Goal: Task Accomplishment & Management: Use online tool/utility

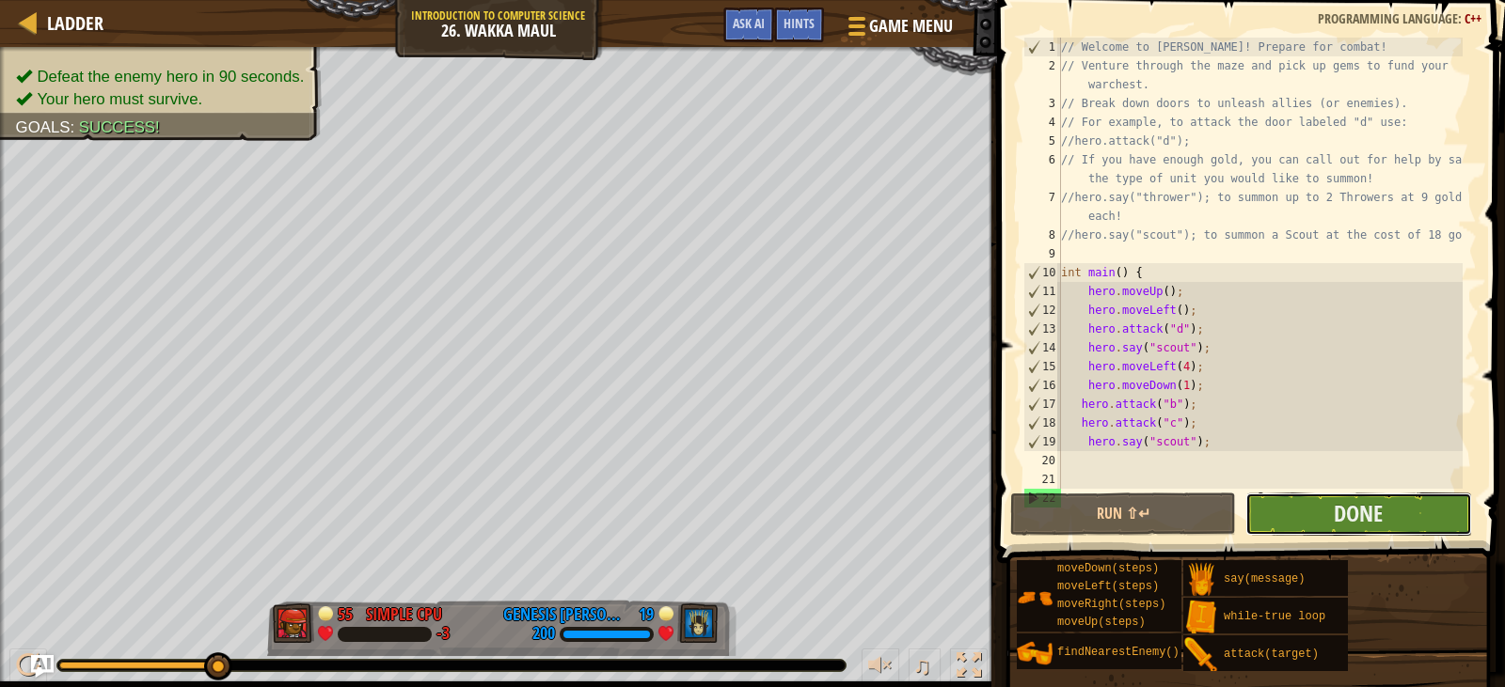
click at [1308, 499] on button "Done" at bounding box center [1358, 514] width 226 height 43
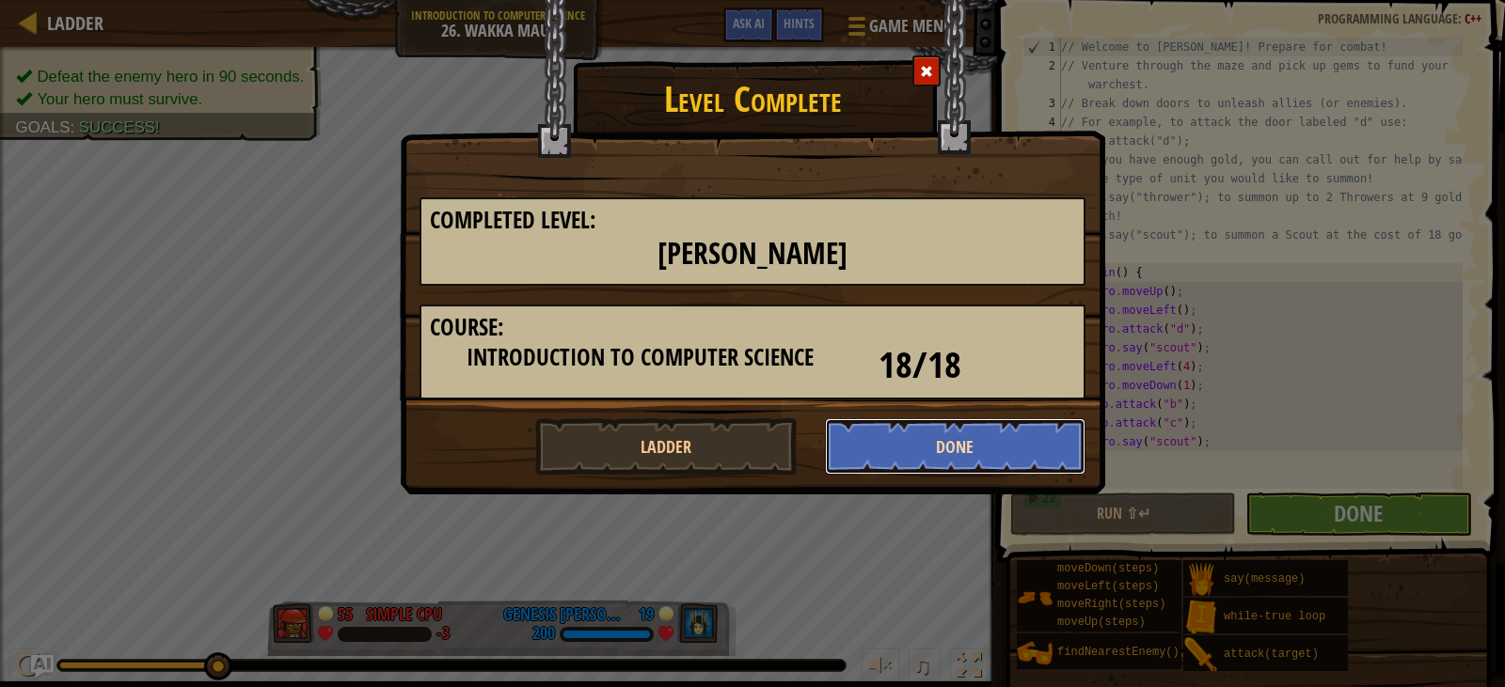
click at [958, 425] on button "Done" at bounding box center [955, 447] width 261 height 56
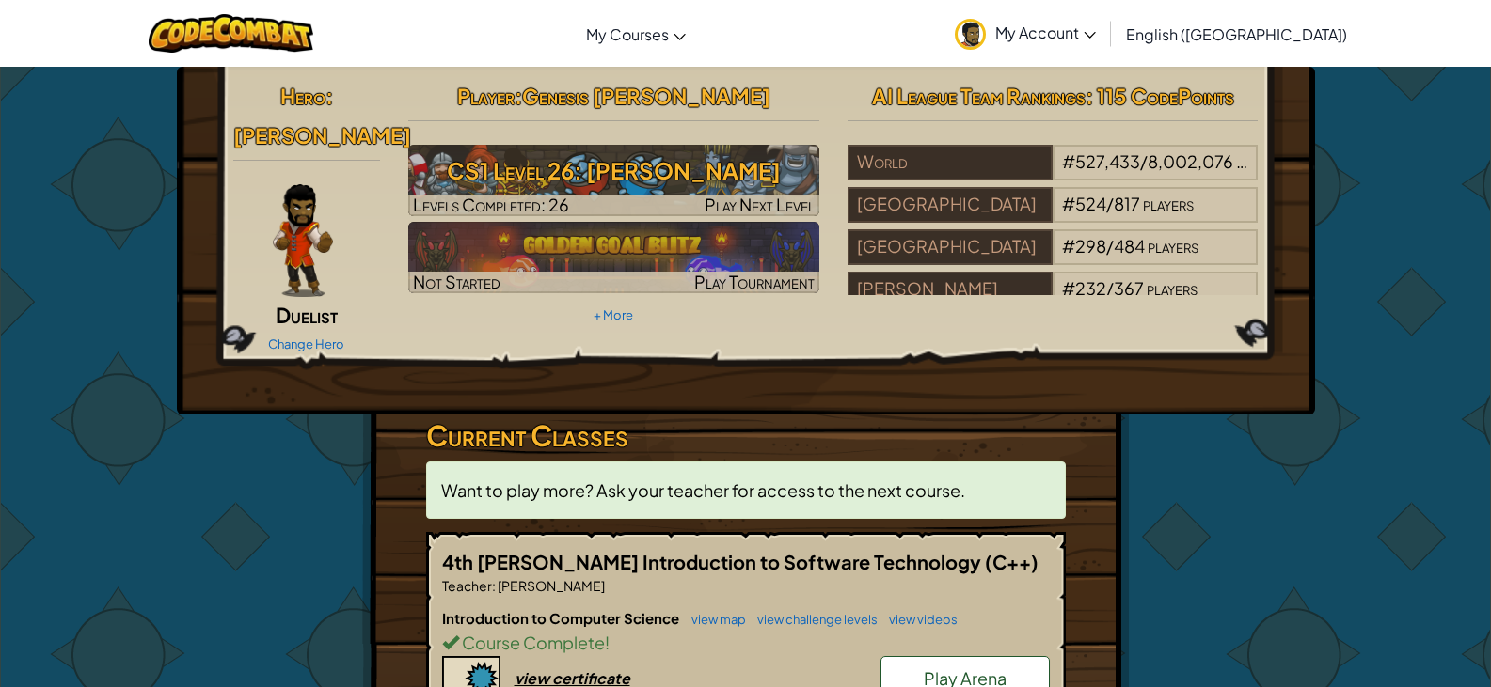
click at [961, 668] on span "Play Arena" at bounding box center [965, 679] width 83 height 22
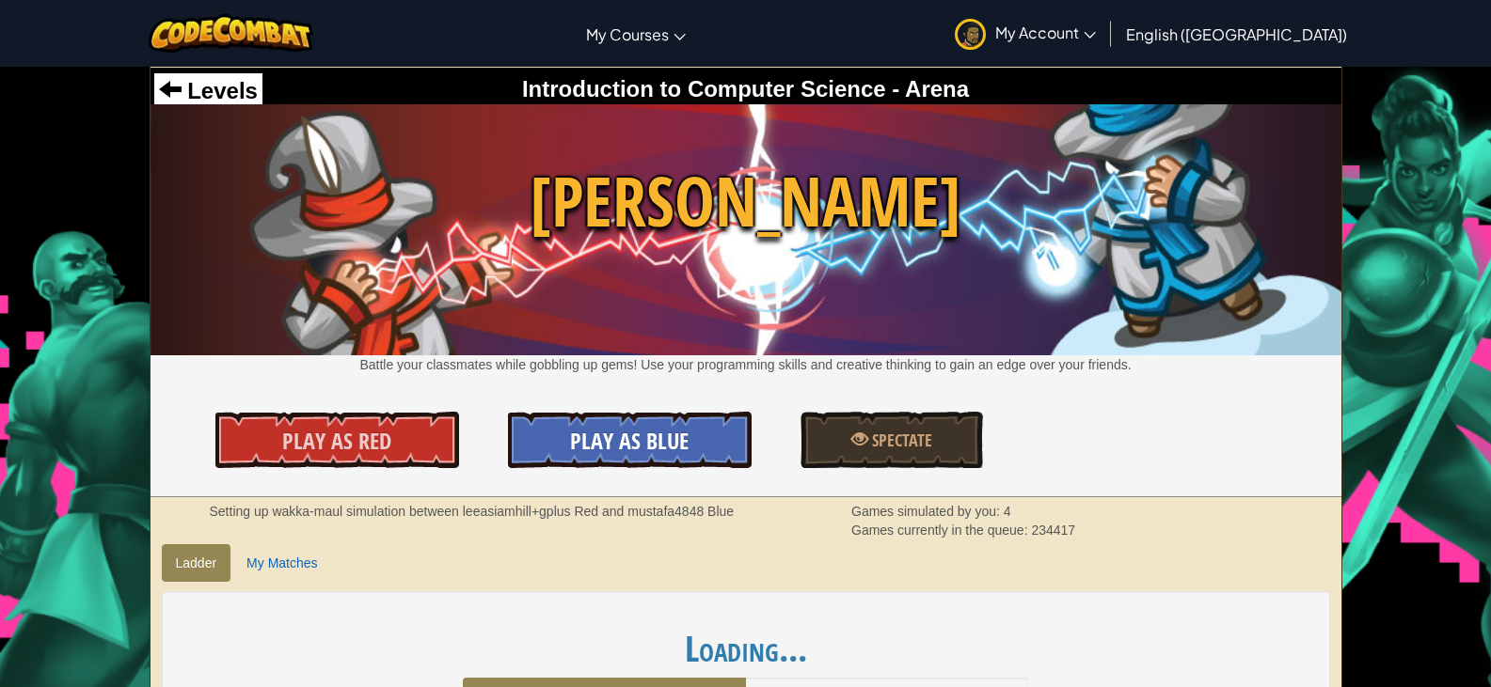
click at [595, 446] on span "Play As Blue" at bounding box center [629, 441] width 118 height 30
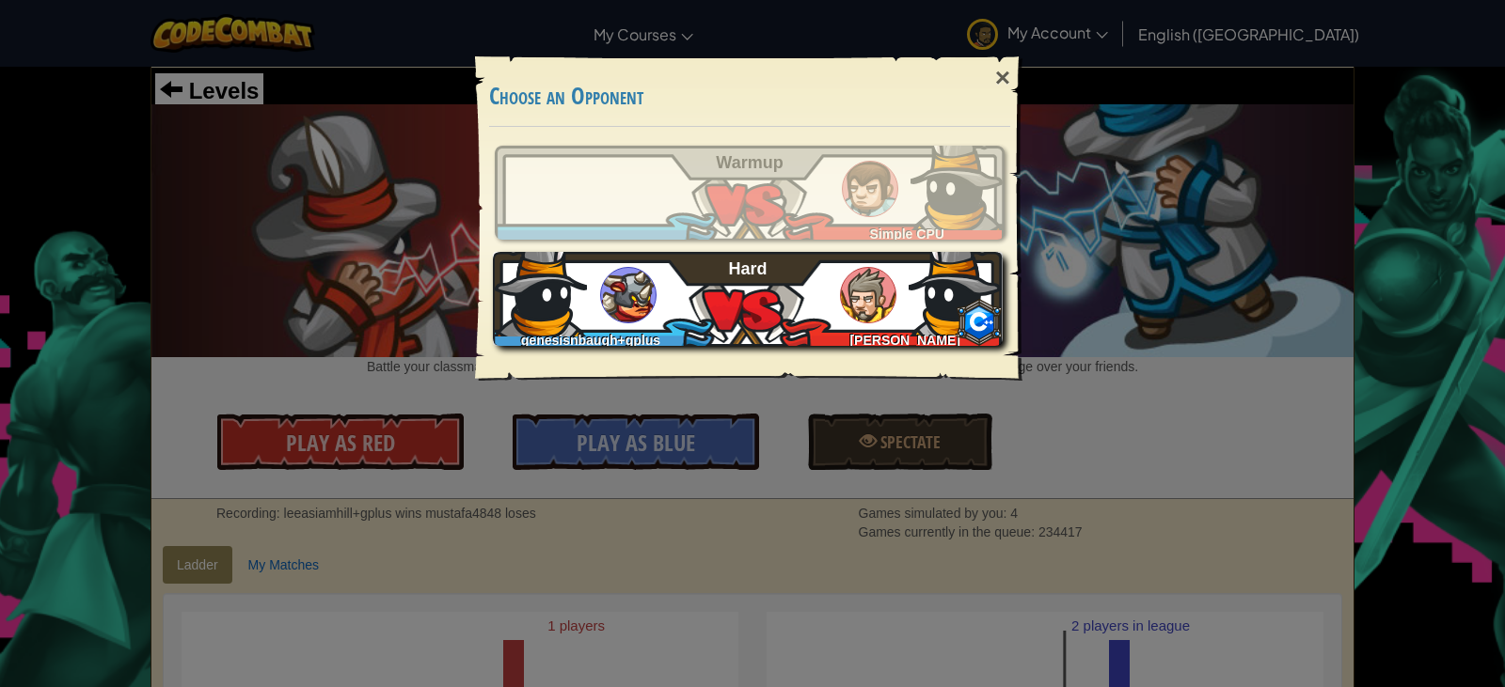
click at [814, 315] on div "genesisnbaugh+gplus Leeasia Hill Hard" at bounding box center [748, 299] width 510 height 94
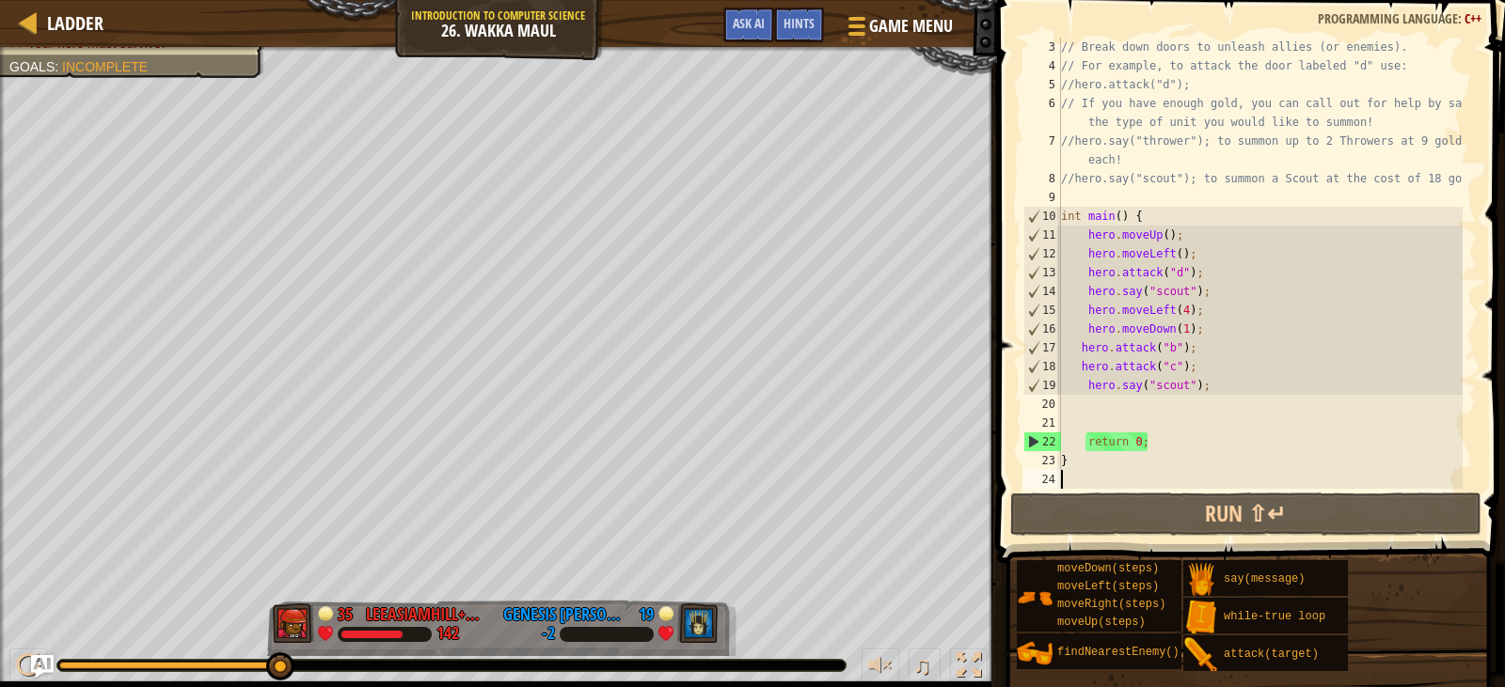
scroll to position [56, 0]
click at [1103, 403] on div "// Break down doors to unleash allies (or enemies). // For example, to attack t…" at bounding box center [1259, 282] width 405 height 489
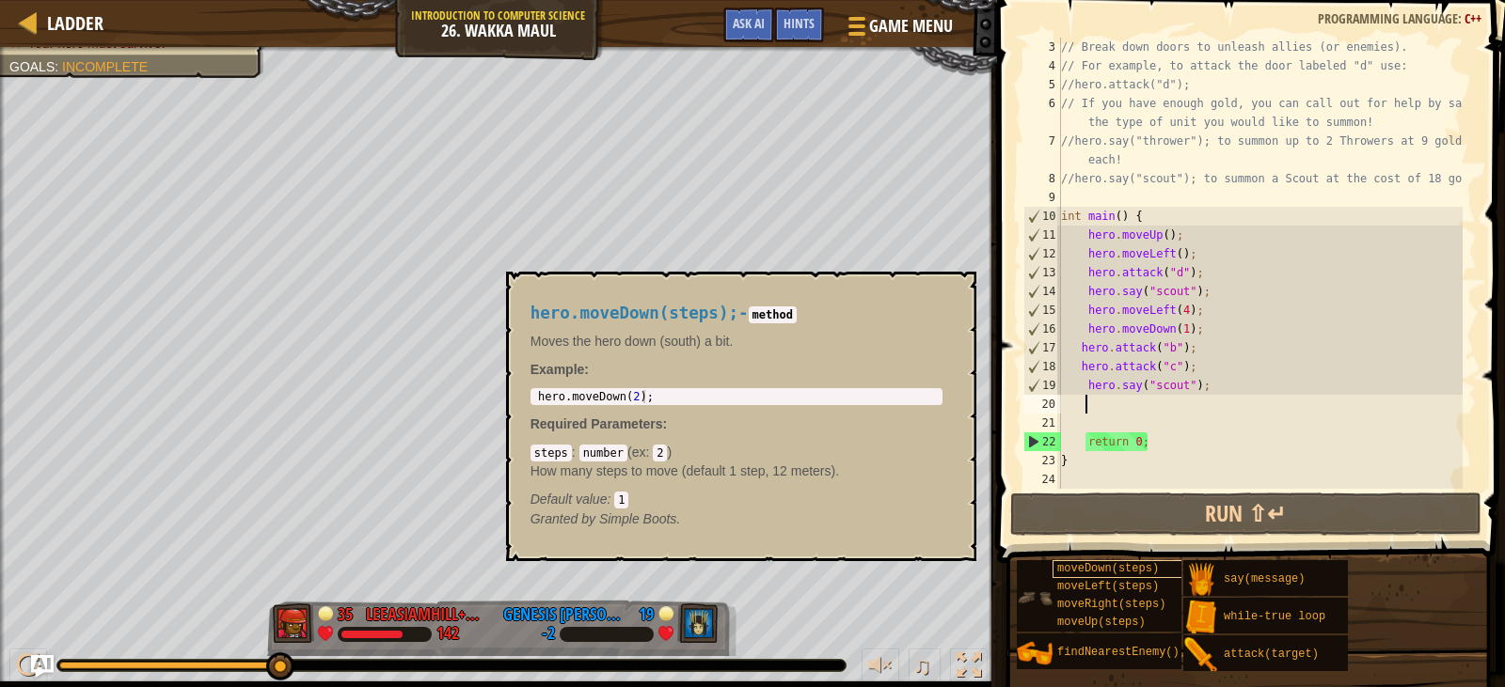
type textarea "h"
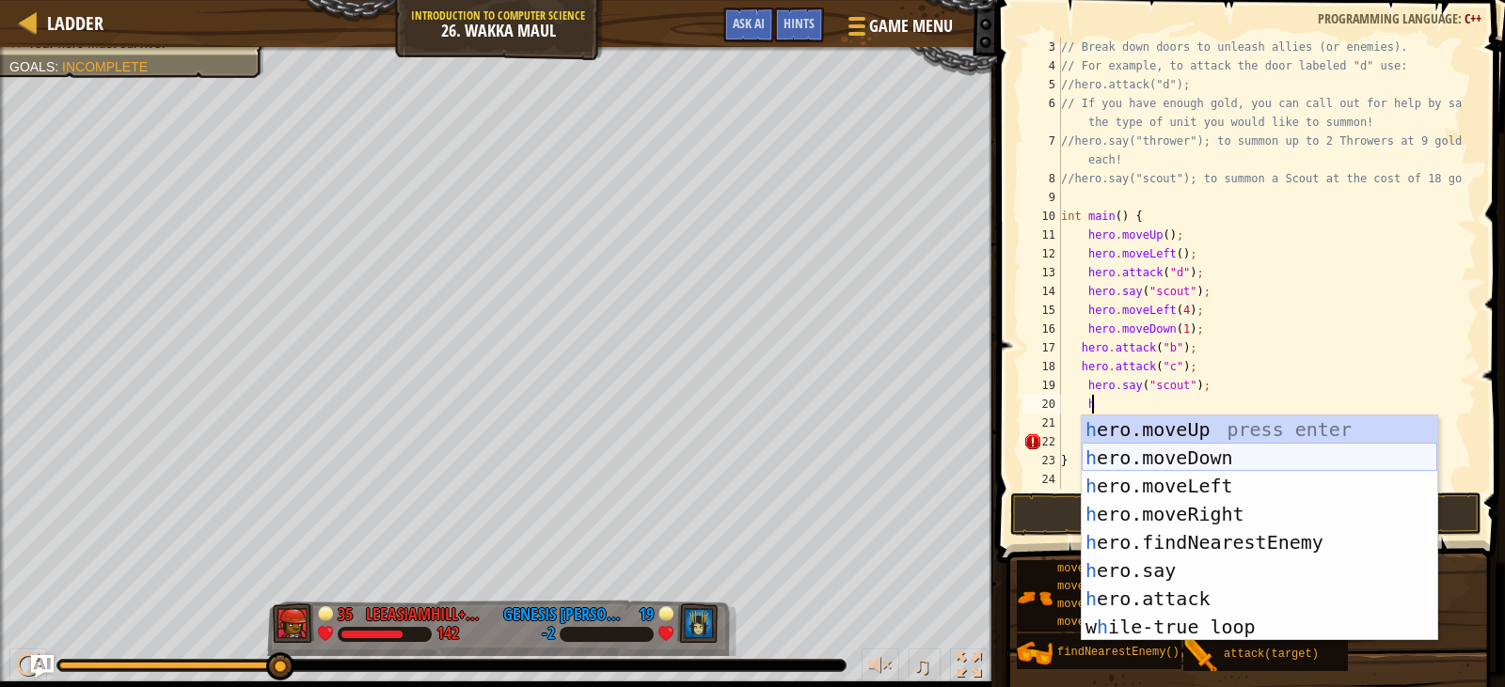
click at [1191, 455] on div "h ero.moveUp press enter h ero.moveDown press enter h ero.moveLeft press enter …" at bounding box center [1259, 557] width 355 height 282
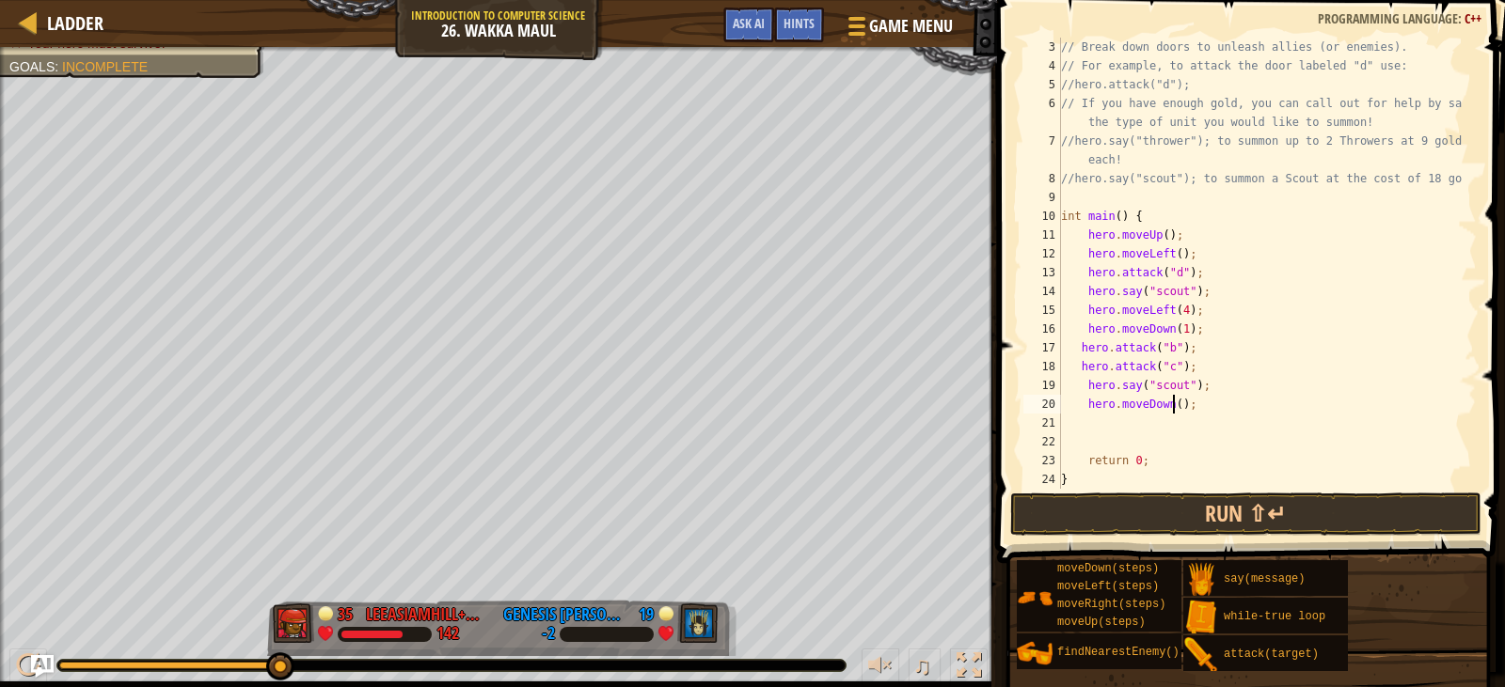
click at [1174, 407] on div "// Break down doors to unleash allies (or enemies). // For example, to attack t…" at bounding box center [1259, 282] width 405 height 489
type textarea "hero.moveDown(1);"
click at [1142, 419] on div "// Break down doors to unleash allies (or enemies). // For example, to attack t…" at bounding box center [1259, 282] width 405 height 489
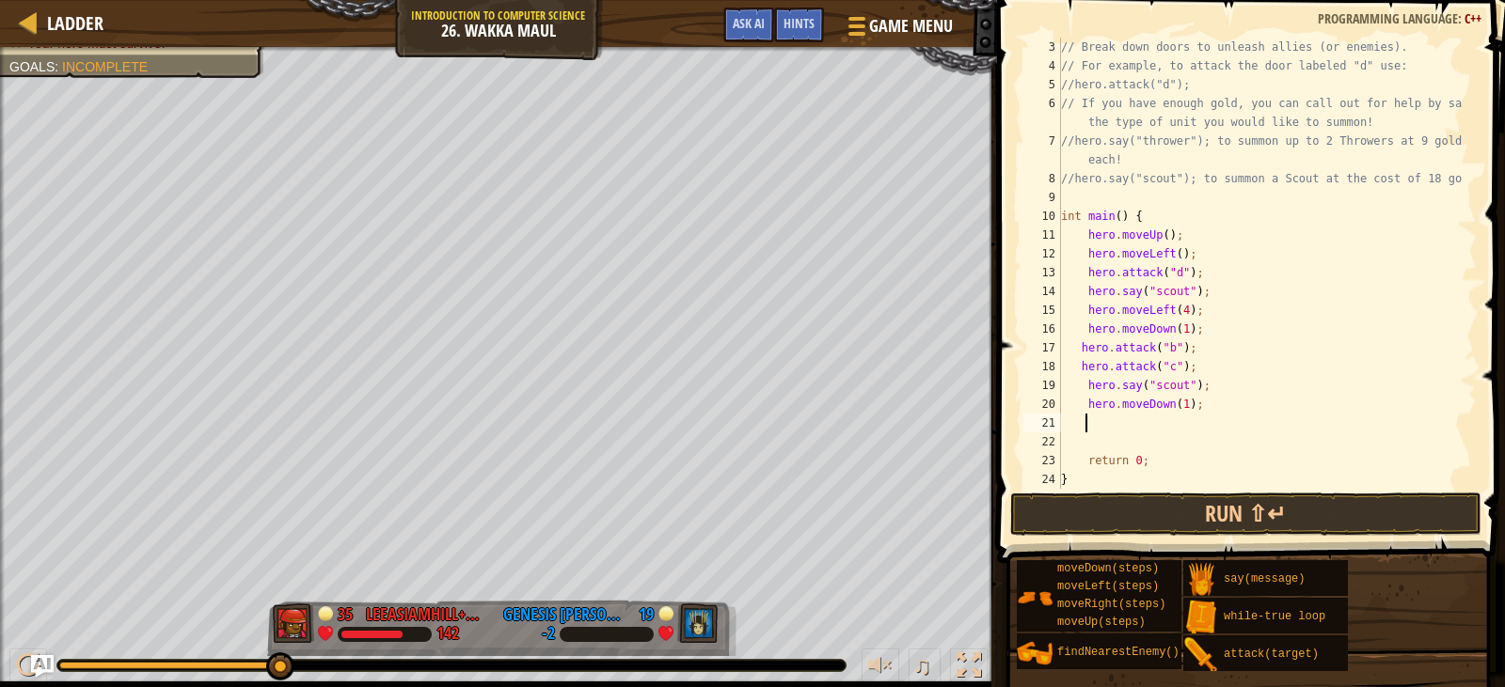
type textarea "h"
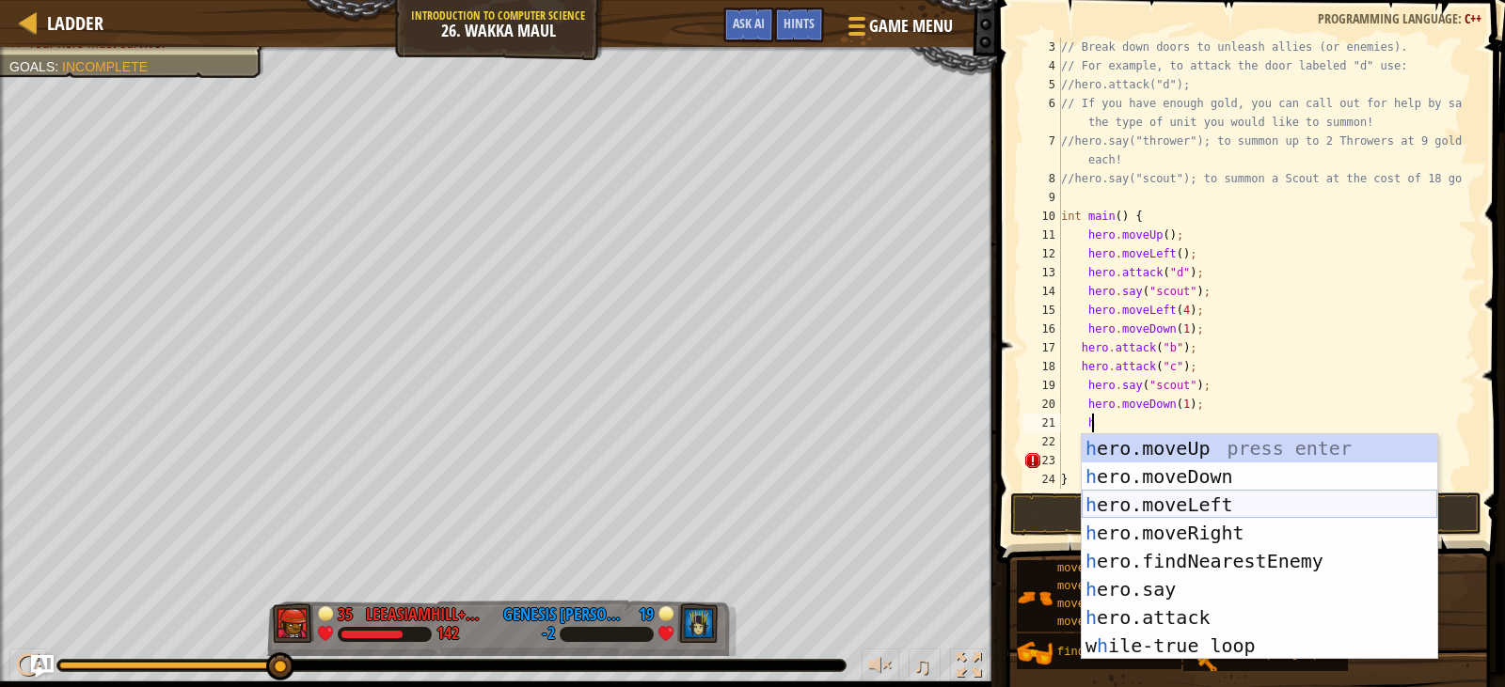
click at [1178, 495] on div "h ero.moveUp press enter h ero.moveDown press enter h ero.moveLeft press enter …" at bounding box center [1259, 575] width 355 height 282
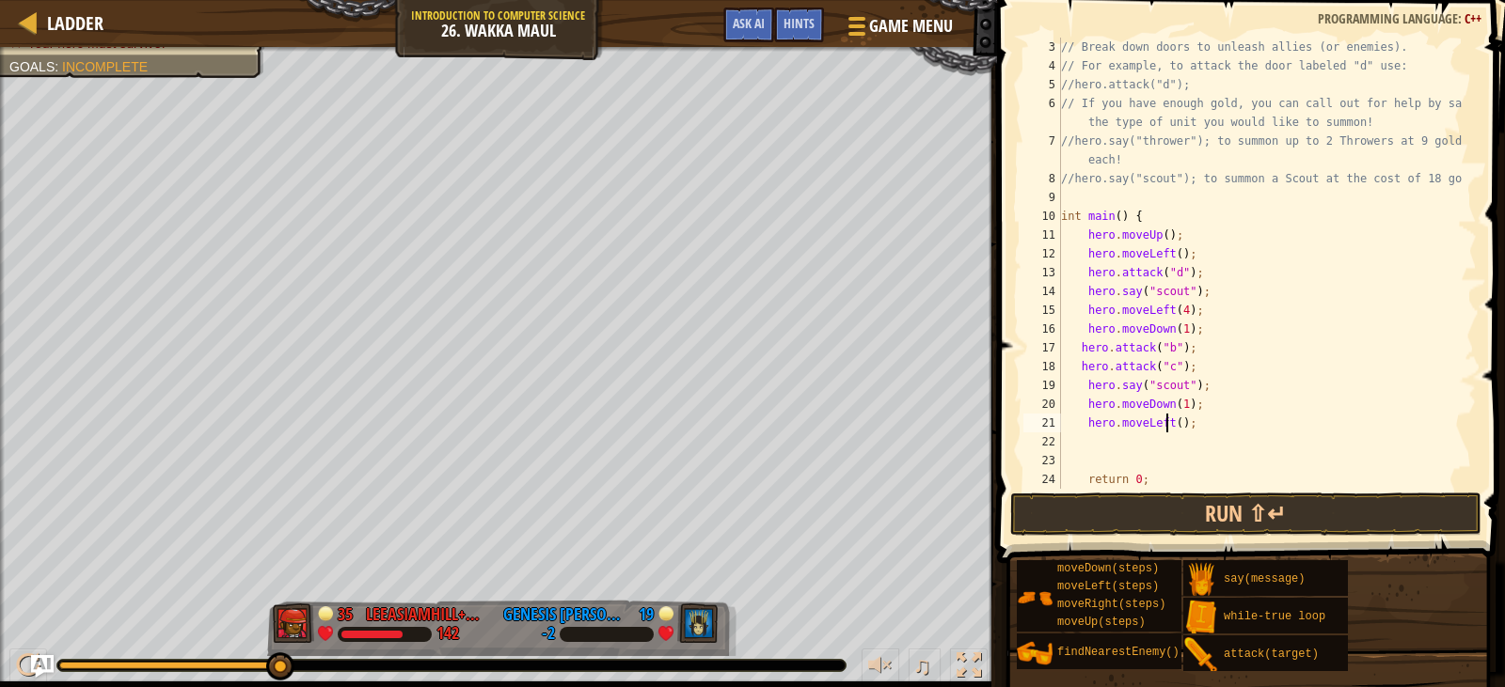
click at [1167, 420] on div "// Break down doors to unleash allies (or enemies). // For example, to attack t…" at bounding box center [1259, 282] width 405 height 489
click at [1174, 425] on div "// Break down doors to unleash allies (or enemies). // For example, to attack t…" at bounding box center [1259, 282] width 405 height 489
type textarea "hero.moveLeft(2);"
click at [1144, 443] on div "// Break down doors to unleash allies (or enemies). // For example, to attack t…" at bounding box center [1259, 282] width 405 height 489
type textarea "h"
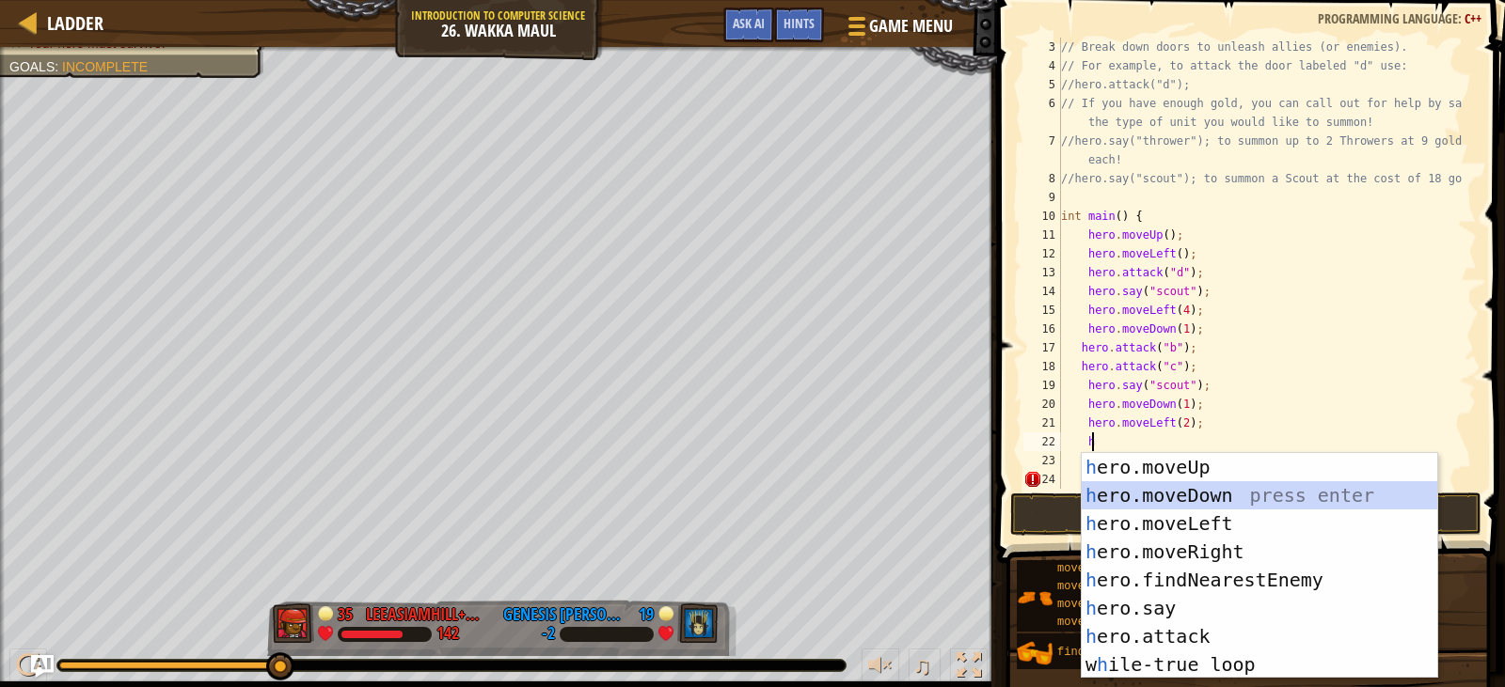
click at [1195, 491] on div "h ero.moveUp press enter h ero.moveDown press enter h ero.moveLeft press enter …" at bounding box center [1259, 594] width 355 height 282
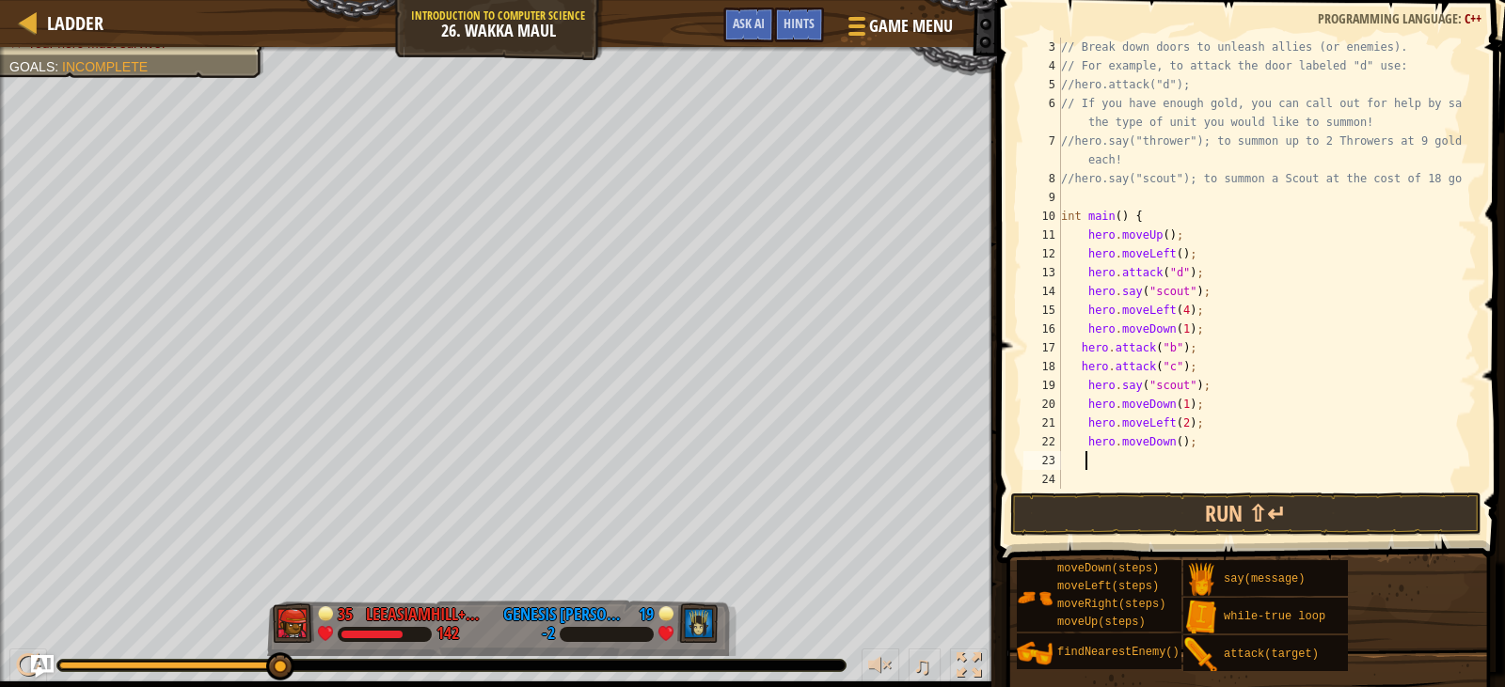
click at [1174, 444] on div "// Break down doors to unleash allies (or enemies). // For example, to attack t…" at bounding box center [1259, 282] width 405 height 489
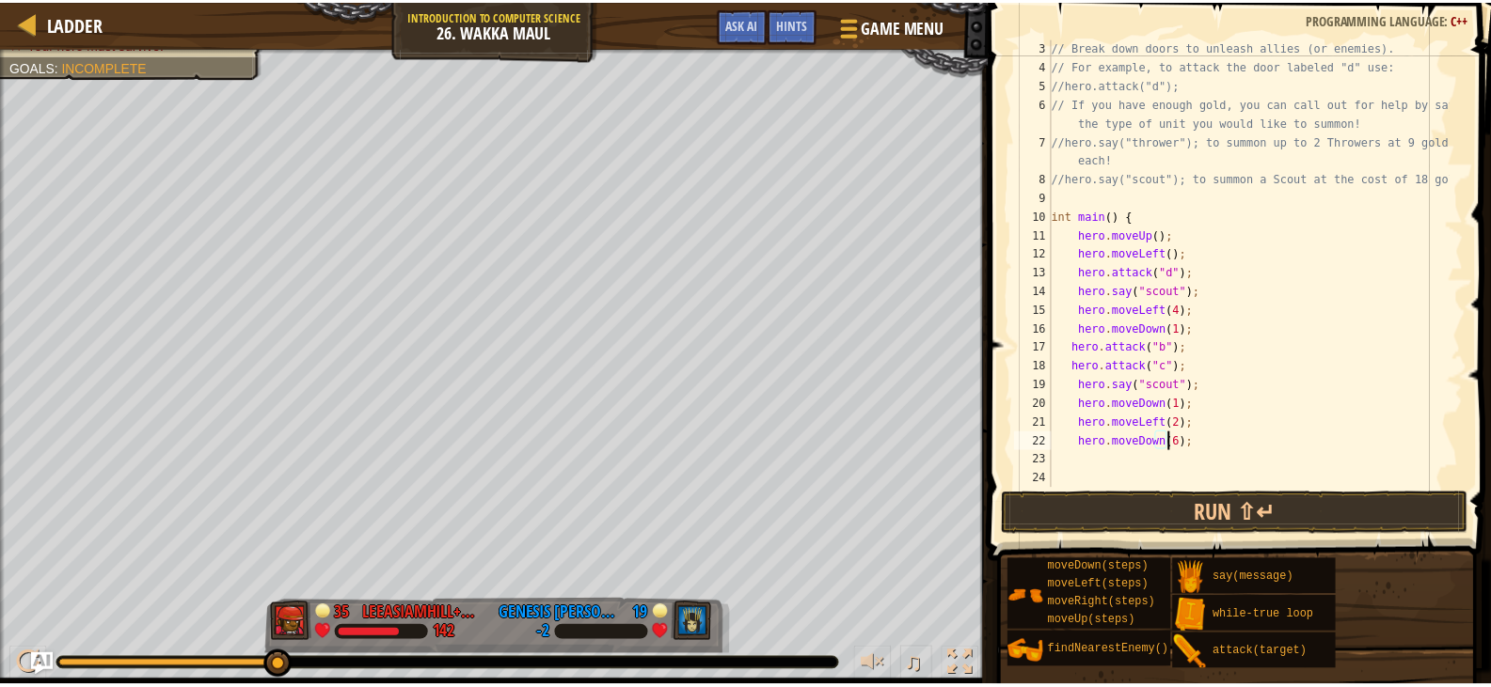
scroll to position [8, 9]
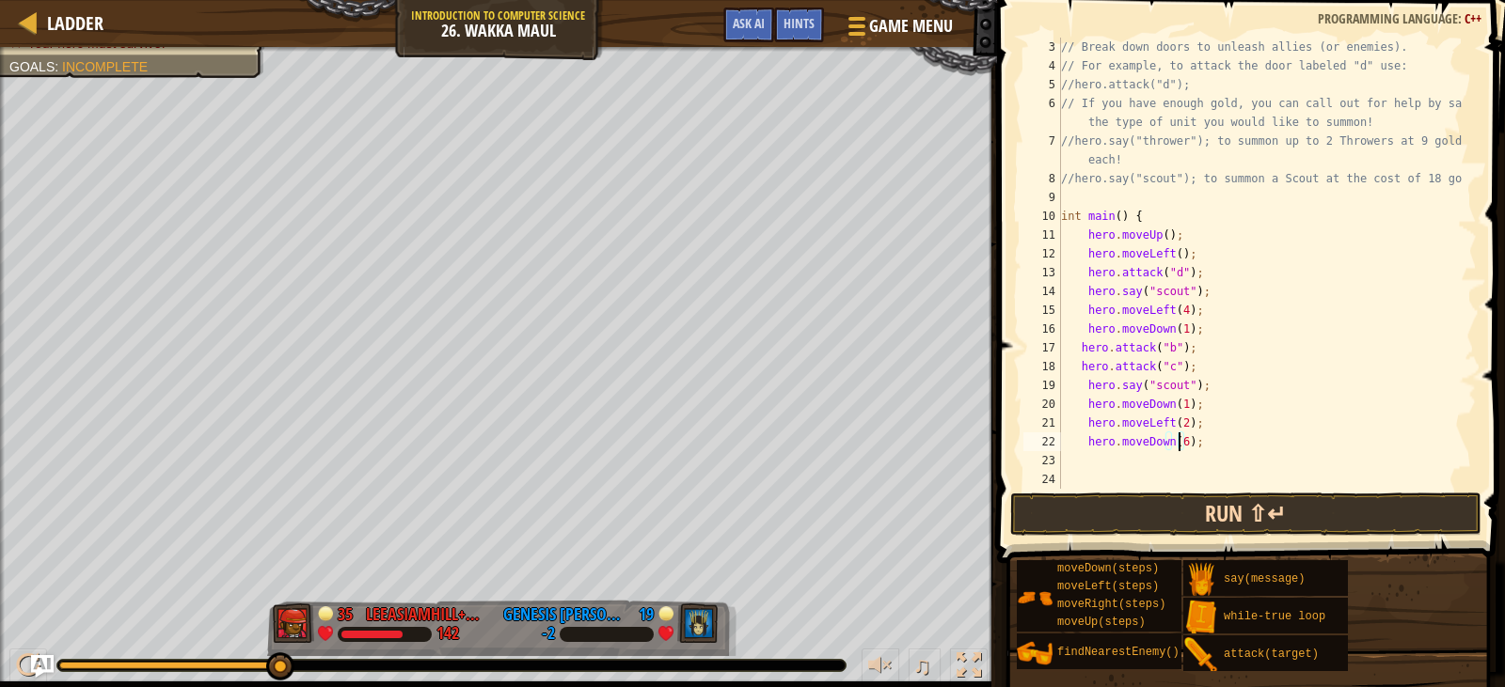
type textarea "hero.moveDown(6);"
click at [1250, 510] on button "Run ⇧↵" at bounding box center [1245, 514] width 471 height 43
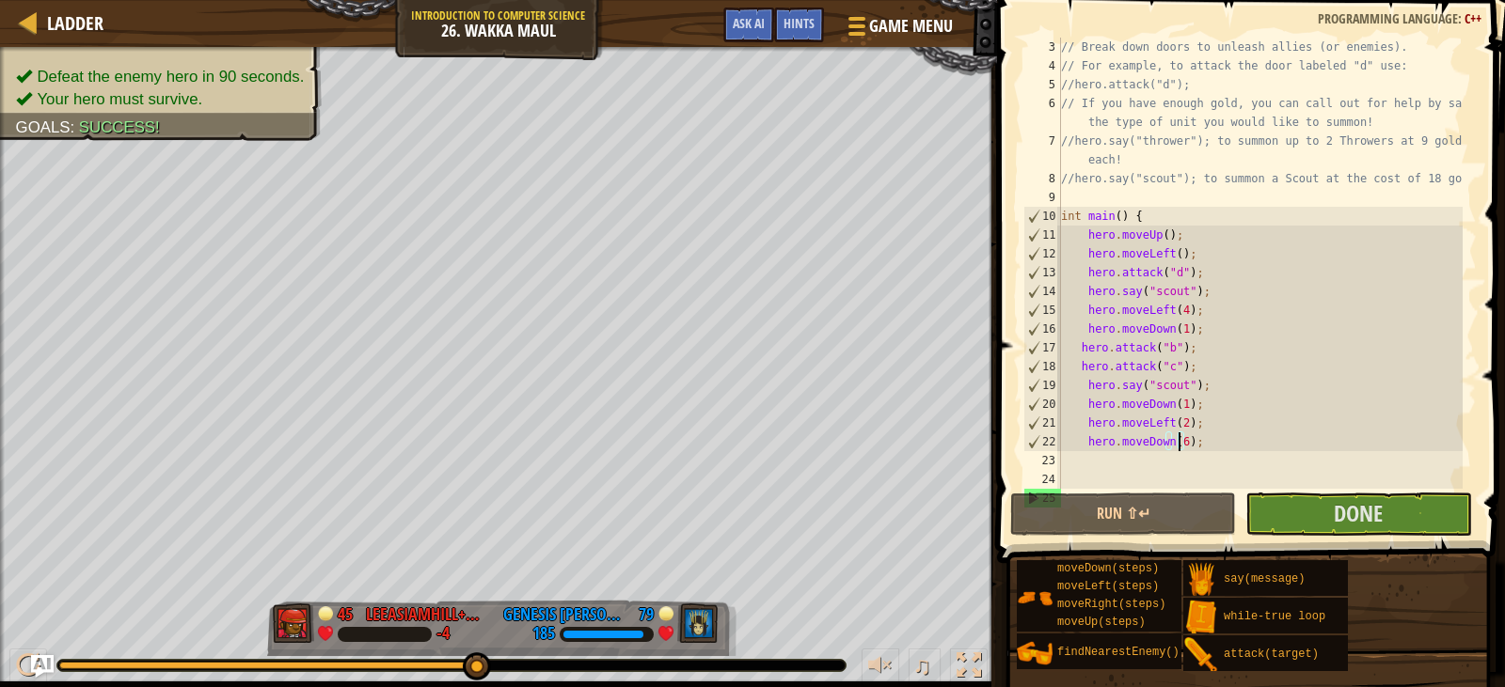
drag, startPoint x: 1355, startPoint y: 491, endPoint x: 1347, endPoint y: 536, distance: 45.9
click at [1349, 533] on div "hero.moveDown(6); 3 4 5 6 7 8 9 10 11 12 13 14 15 16 17 18 19 20 21 22 23 24 25…" at bounding box center [1247, 318] width 513 height 619
click at [1347, 516] on span "Done" at bounding box center [1358, 513] width 49 height 30
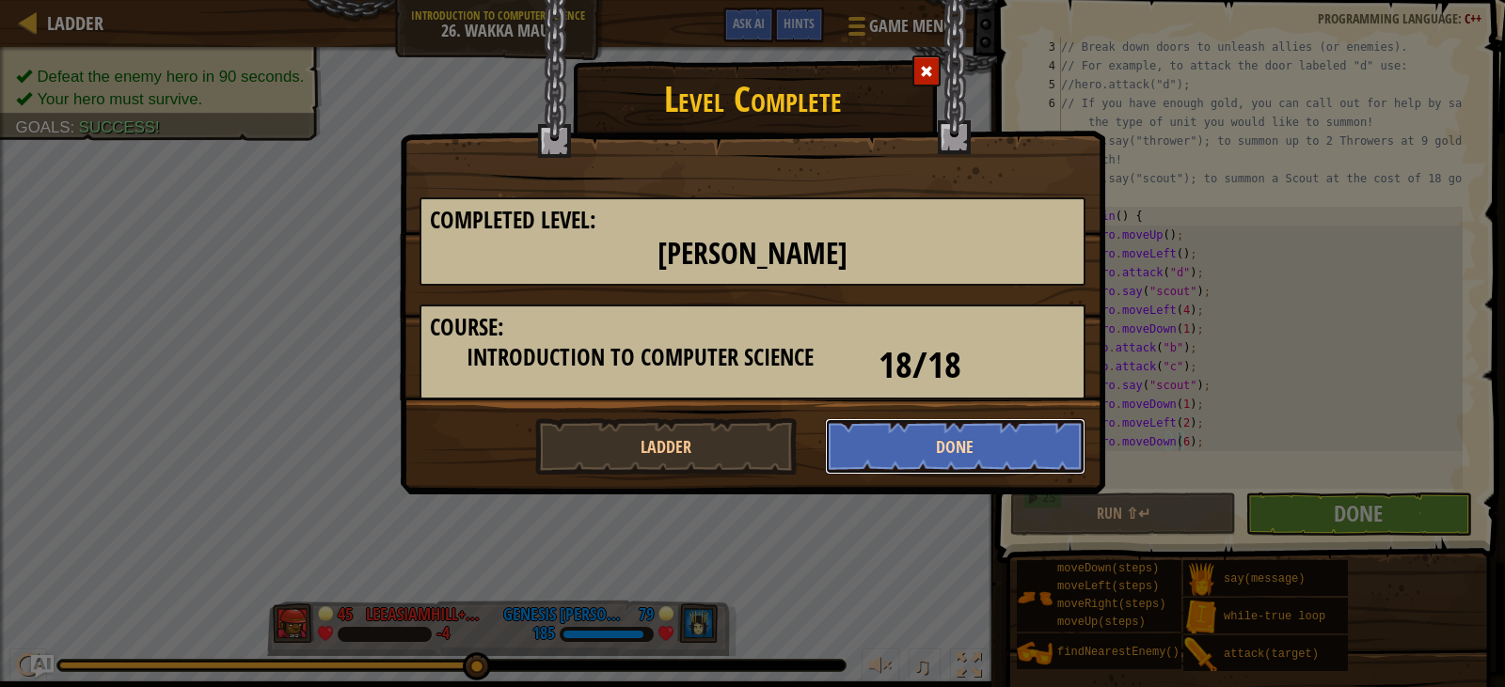
click at [880, 428] on button "Done" at bounding box center [955, 447] width 261 height 56
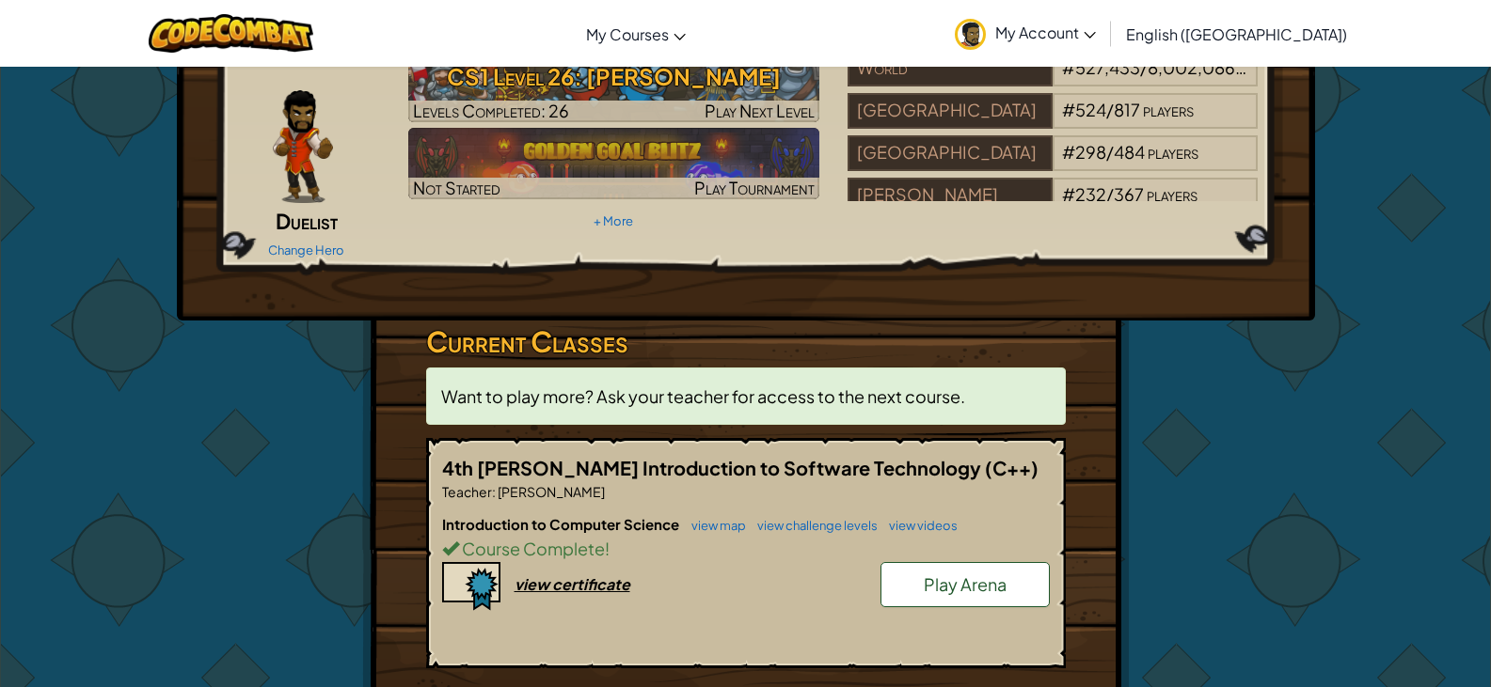
scroll to position [188, 0]
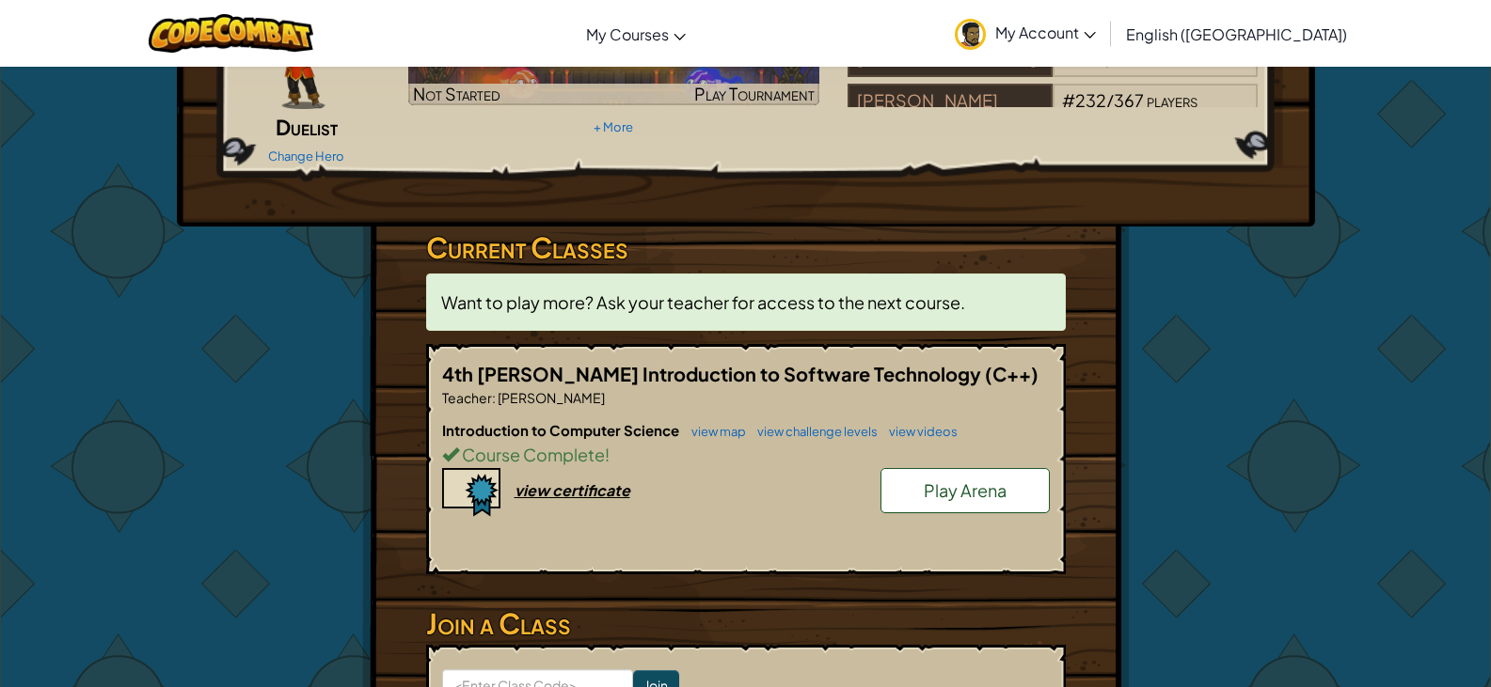
click at [945, 480] on span "Play Arena" at bounding box center [965, 491] width 83 height 22
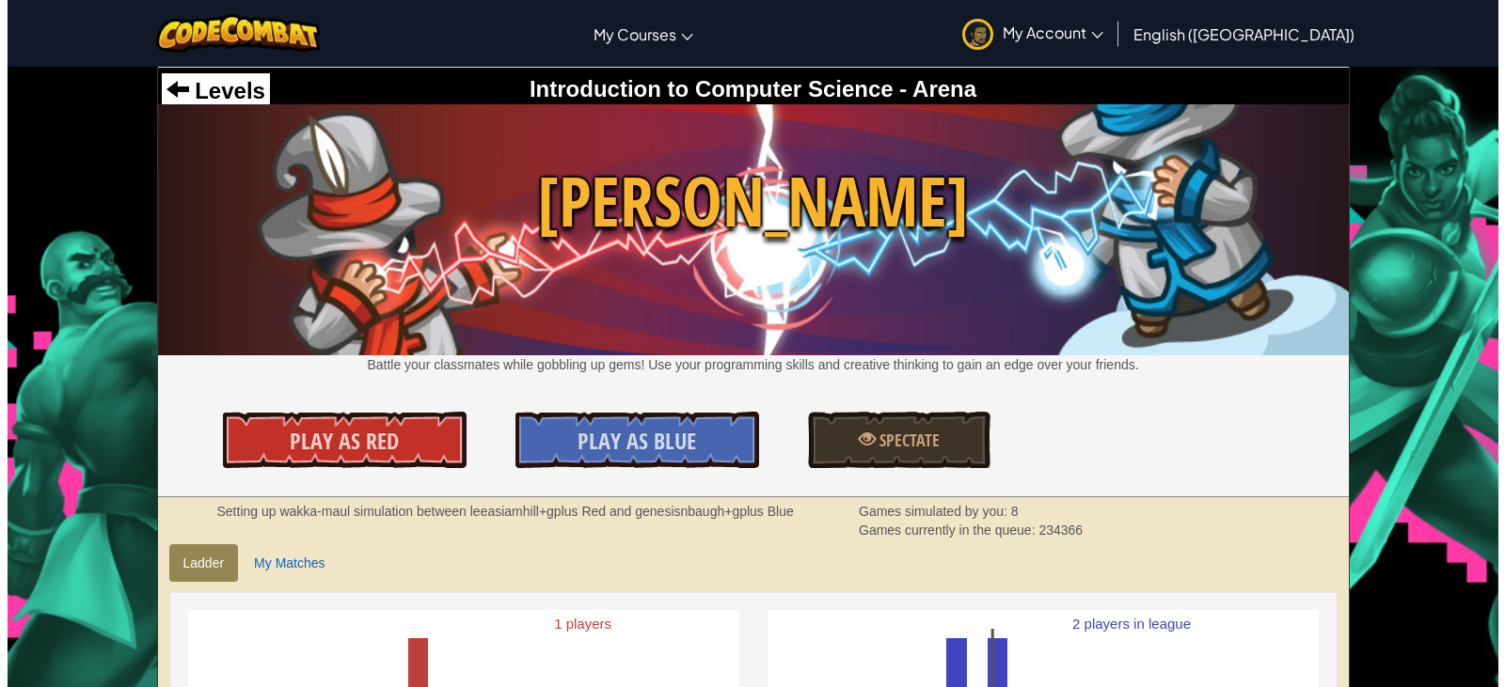
scroll to position [282, 0]
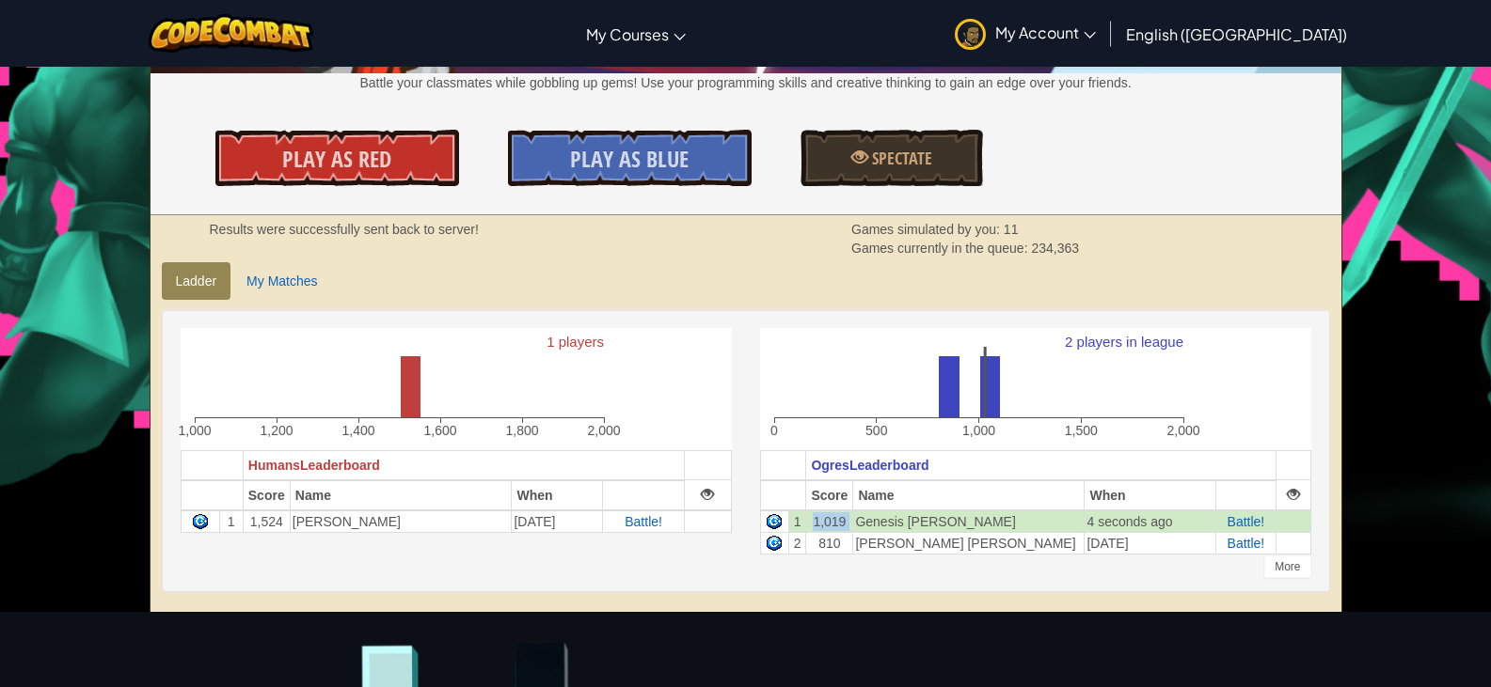
drag, startPoint x: 820, startPoint y: 520, endPoint x: 859, endPoint y: 520, distance: 38.6
click at [859, 520] on tr "1 1,019 Genesis [PERSON_NAME] 4 seconds ago Battle!" at bounding box center [1035, 522] width 550 height 23
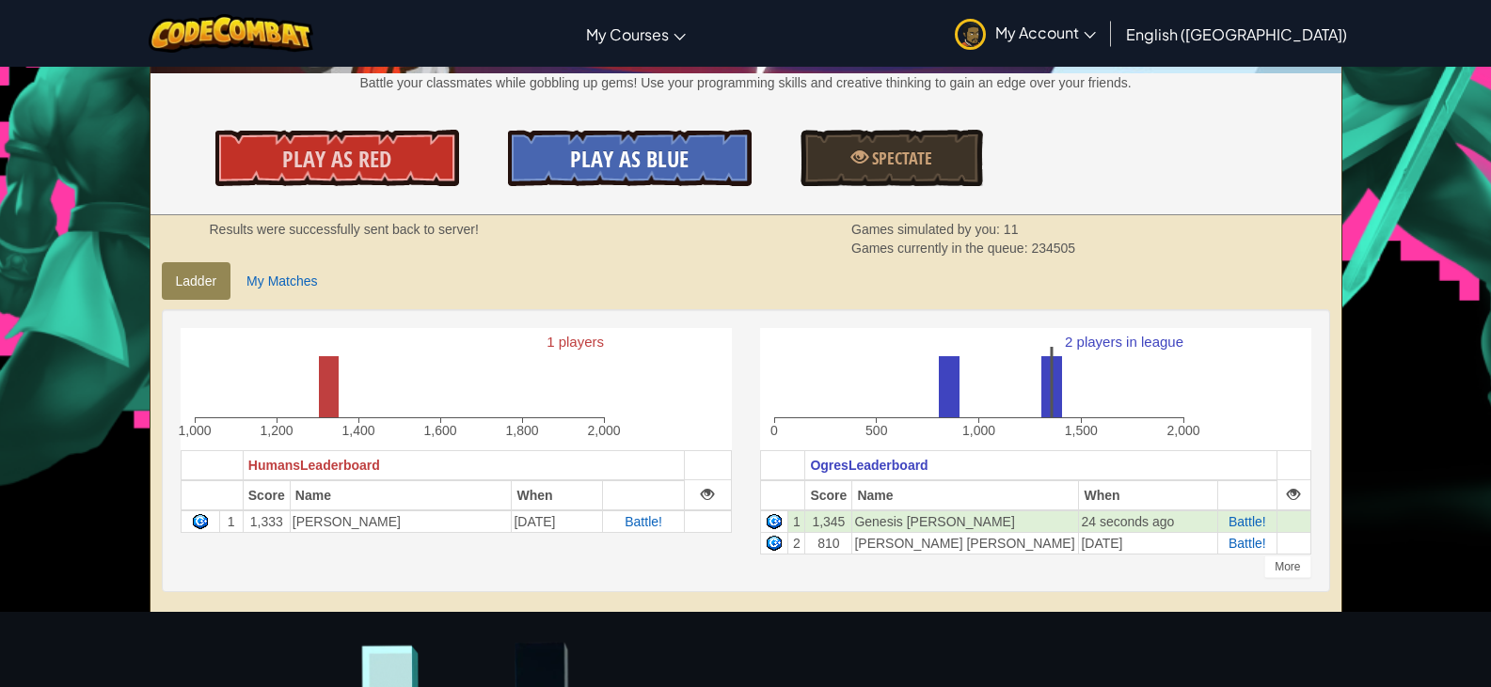
click at [640, 145] on link "Play As Blue" at bounding box center [630, 158] width 244 height 56
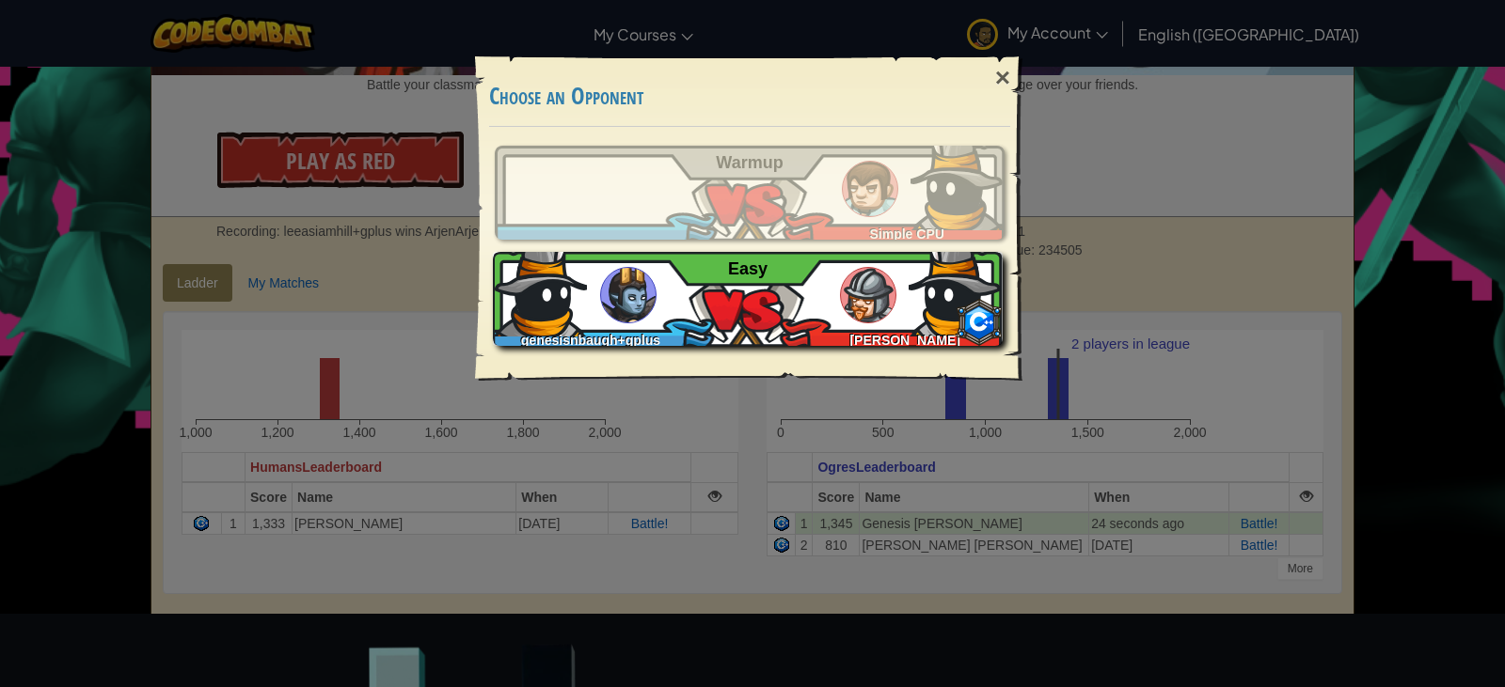
click at [706, 323] on div "genesisnbaugh+gplus [PERSON_NAME] Easy" at bounding box center [748, 299] width 510 height 94
